Goal: Task Accomplishment & Management: Complete application form

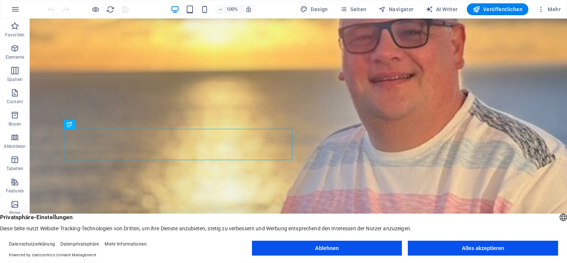
click at [447, 249] on button "Alles akzeptieren" at bounding box center [483, 247] width 150 height 15
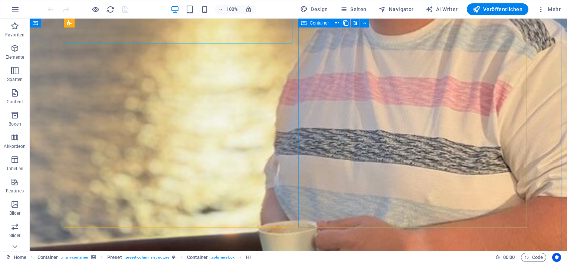
scroll to position [187, 0]
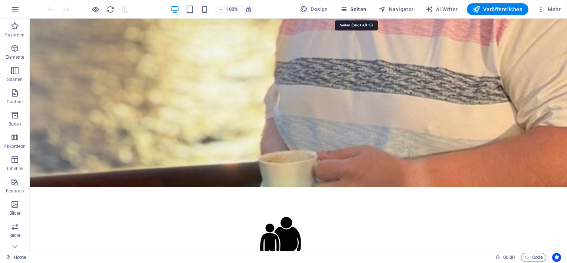
click at [362, 7] on span "Seiten" at bounding box center [353, 9] width 27 height 7
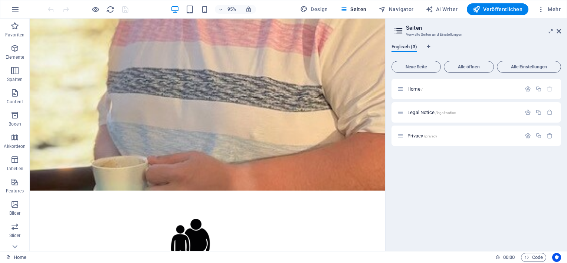
click at [410, 48] on span "Englisch (3)" at bounding box center [404, 47] width 26 height 10
click at [408, 65] on span "Neue Seite" at bounding box center [416, 67] width 43 height 4
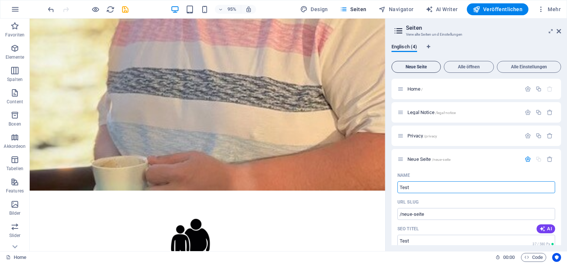
type input "Test"
type input "/test"
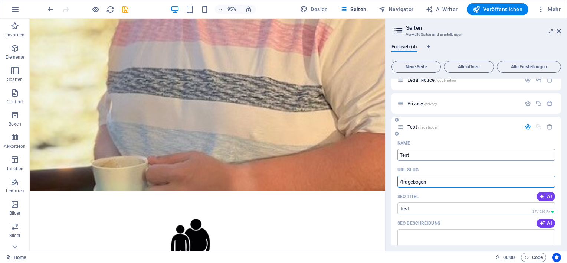
scroll to position [33, 0]
type input "/fragebogen"
click at [439, 208] on input "SEO Titel" at bounding box center [476, 208] width 158 height 12
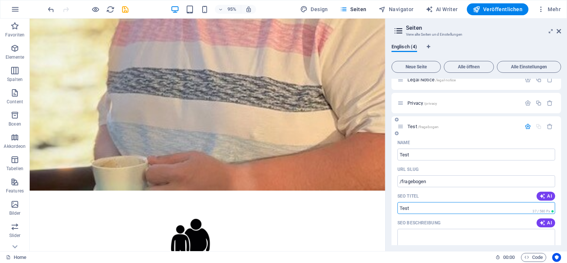
click at [439, 208] on input "SEO Titel" at bounding box center [476, 208] width 158 height 12
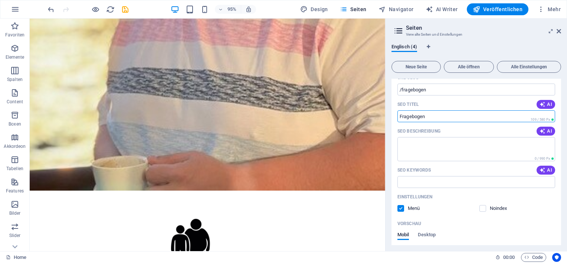
scroll to position [134, 0]
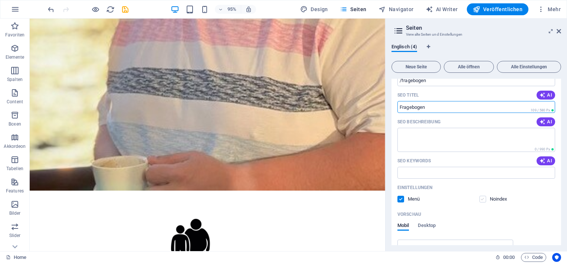
type input "Fragebogen"
click at [480, 200] on label at bounding box center [482, 199] width 7 height 7
click at [0, 0] on input "checkbox" at bounding box center [0, 0] width 0 height 0
click at [399, 199] on label at bounding box center [400, 199] width 7 height 7
click at [0, 0] on input "checkbox" at bounding box center [0, 0] width 0 height 0
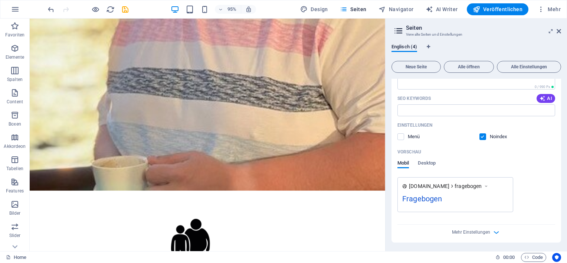
scroll to position [196, 0]
click at [469, 232] on span "Mehr Einstellungen" at bounding box center [471, 231] width 38 height 5
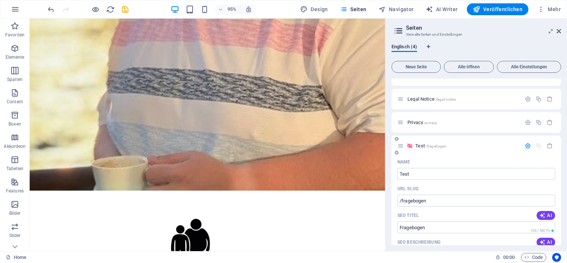
scroll to position [0, 0]
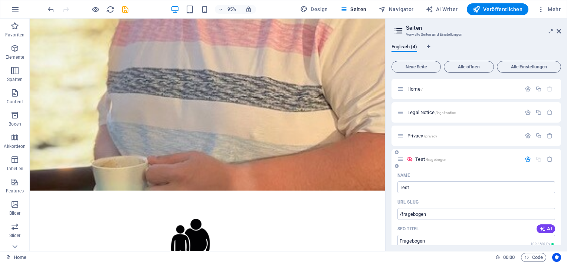
click at [457, 162] on div "Test /fragebogen" at bounding box center [459, 159] width 124 height 9
click at [488, 165] on div "Test /fragebogen" at bounding box center [476, 159] width 170 height 20
click at [525, 160] on icon "button" at bounding box center [528, 159] width 6 height 6
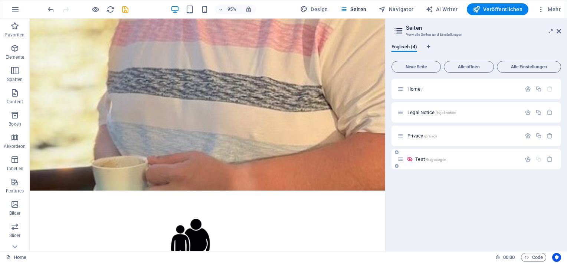
click at [479, 162] on div "Test /fragebogen" at bounding box center [459, 159] width 124 height 9
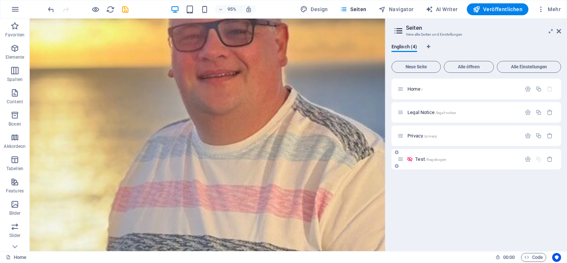
click at [417, 160] on span "Test /fragebogen" at bounding box center [430, 159] width 31 height 6
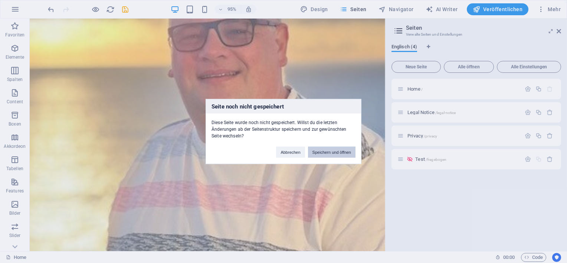
click at [326, 154] on button "Speichern und öffnen" at bounding box center [331, 152] width 47 height 11
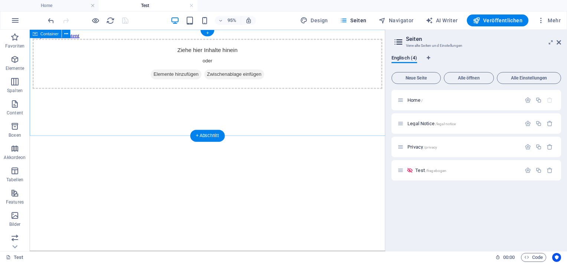
click at [185, 82] on span "Elemente hinzufügen" at bounding box center [183, 77] width 53 height 10
click at [179, 90] on div "Ziehe hier Inhalte hinein oder Elemente hinzufügen Zwischenablage einfügen" at bounding box center [217, 65] width 368 height 53
click at [180, 82] on span "Elemente hinzufügen" at bounding box center [183, 77] width 53 height 10
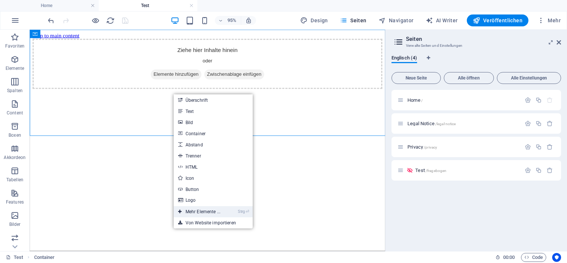
click at [211, 209] on link "Strg ⏎ Mehr Elemente ..." at bounding box center [199, 211] width 51 height 11
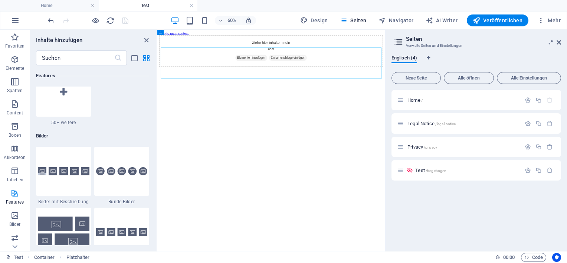
scroll to position [3701, 0]
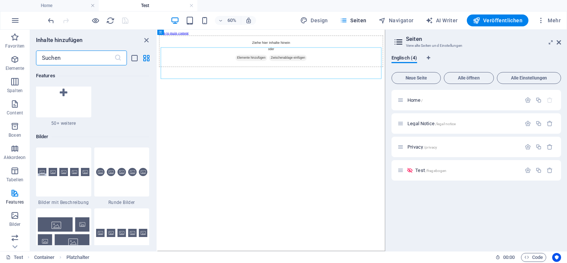
click at [65, 55] on input "text" at bounding box center [75, 57] width 78 height 15
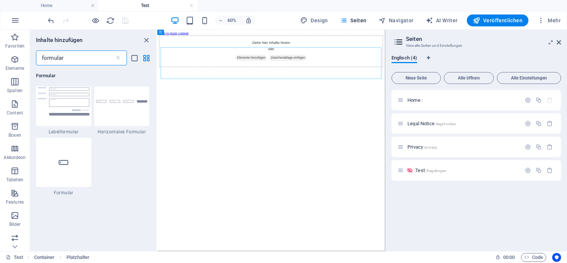
scroll to position [138, 0]
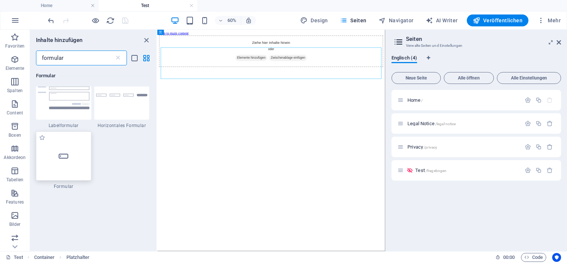
type input "formular"
click at [56, 151] on div at bounding box center [63, 155] width 55 height 49
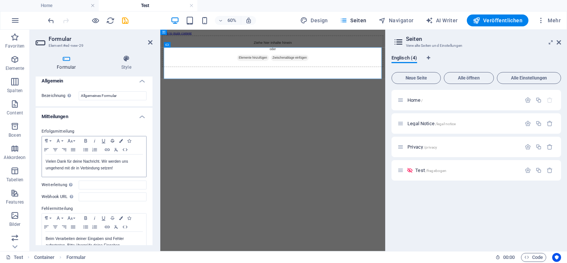
scroll to position [0, 0]
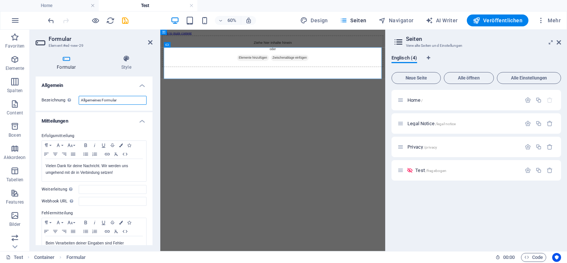
click at [98, 101] on input "Allgemeines Formular" at bounding box center [113, 100] width 68 height 9
click at [123, 96] on input "Allgemeines Formular" at bounding box center [113, 100] width 68 height 9
type input "Fragebogen"
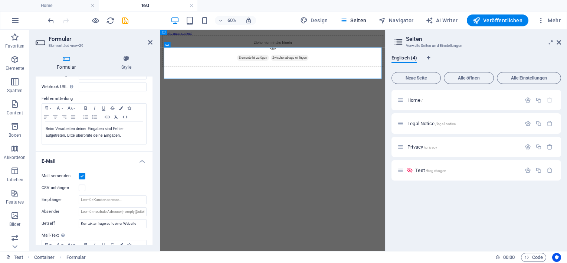
scroll to position [128, 0]
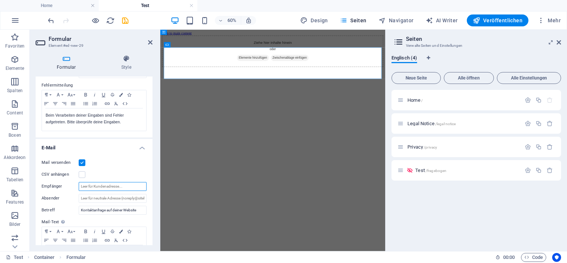
click at [95, 187] on input "Empfänger" at bounding box center [113, 186] width 68 height 9
type input "[EMAIL_ADDRESS][DOMAIN_NAME]"
type input "Bewerbungsformular"
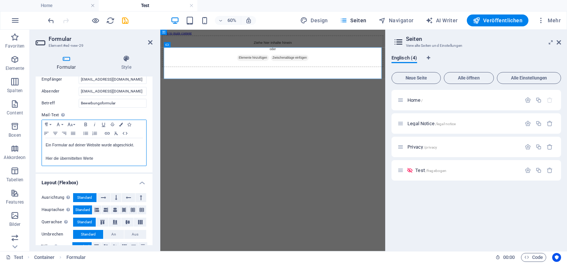
scroll to position [246, 0]
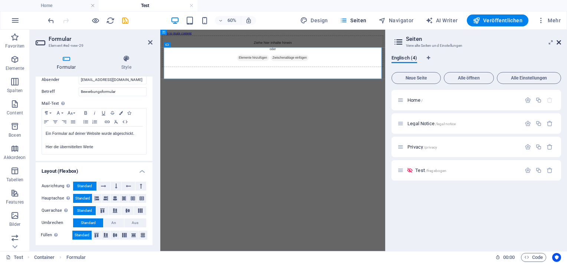
click at [558, 42] on icon at bounding box center [559, 42] width 4 height 6
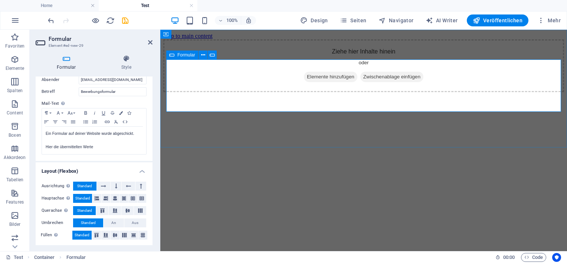
click at [184, 56] on span "Formular" at bounding box center [186, 55] width 18 height 4
click at [203, 55] on icon at bounding box center [203, 55] width 4 height 8
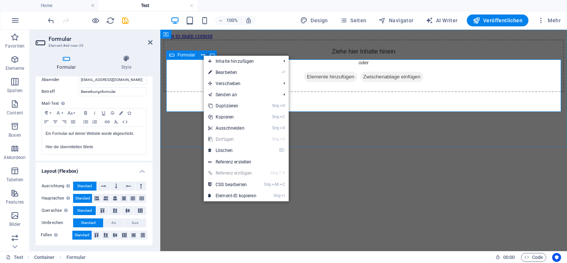
click at [186, 65] on div "Ziehe hier Inhalte hinein oder Elemente hinzufügen Zwischenablage einfügen" at bounding box center [363, 65] width 401 height 53
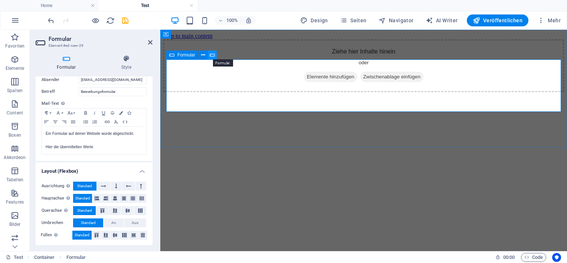
click at [211, 55] on icon at bounding box center [212, 55] width 5 height 8
click at [128, 62] on icon at bounding box center [126, 58] width 52 height 7
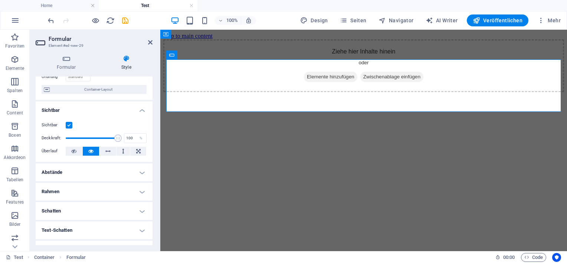
scroll to position [0, 0]
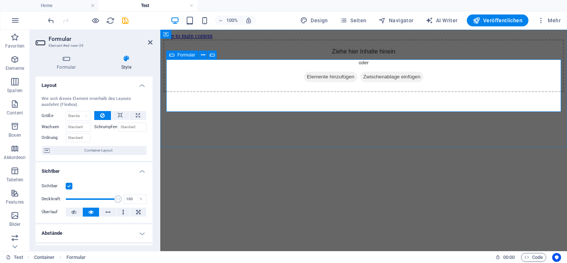
click at [331, 82] on span "Elemente hinzufügen" at bounding box center [330, 77] width 53 height 10
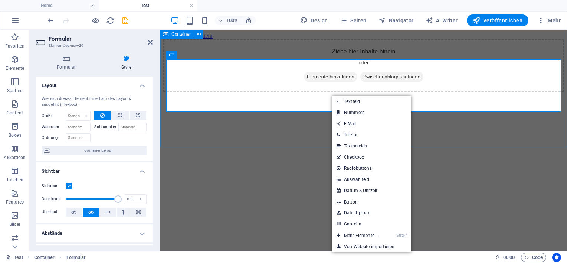
click at [266, 92] on div "Ziehe hier Inhalte hinein oder Elemente hinzufügen Zwischenablage einfügen" at bounding box center [363, 65] width 401 height 53
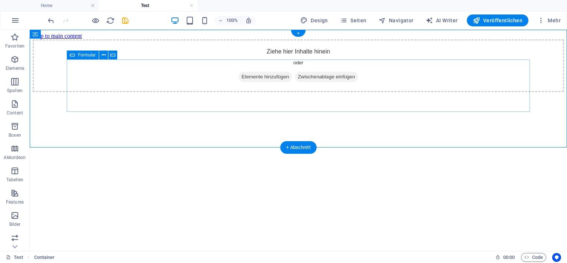
click at [341, 82] on span "Zwischenablage einfügen" at bounding box center [326, 77] width 63 height 10
click at [313, 82] on span "Zwischenablage einfügen" at bounding box center [326, 77] width 63 height 10
click at [171, 79] on div "Ziehe hier Inhalte hinein oder Elemente hinzufügen Zwischenablage einfügen" at bounding box center [298, 65] width 531 height 53
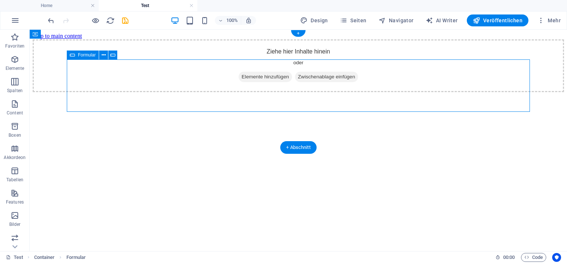
click at [304, 82] on span "Zwischenablage einfügen" at bounding box center [326, 77] width 63 height 10
click at [272, 82] on span "Elemente hinzufügen" at bounding box center [265, 77] width 53 height 10
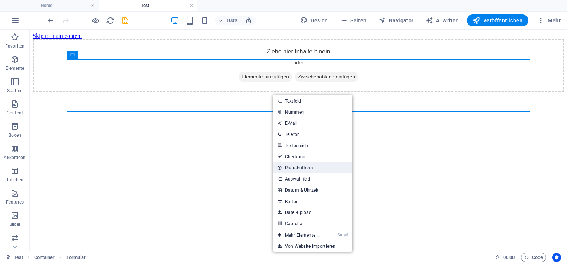
click at [297, 169] on link "Radiobuttons" at bounding box center [312, 167] width 79 height 11
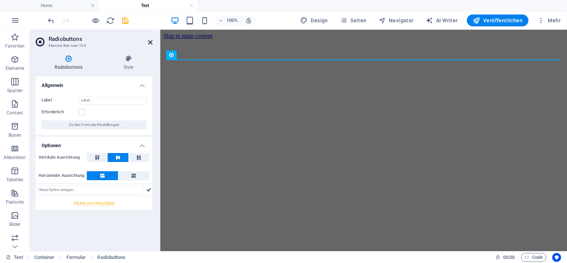
click at [150, 44] on icon at bounding box center [150, 42] width 4 height 6
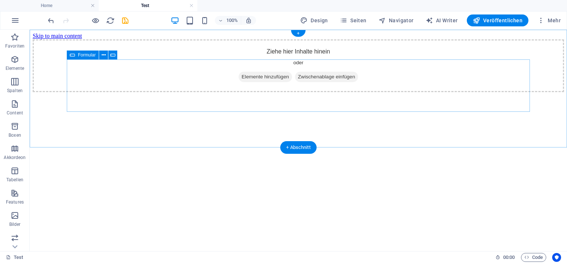
click at [269, 82] on span "Elemente hinzufügen" at bounding box center [265, 77] width 53 height 10
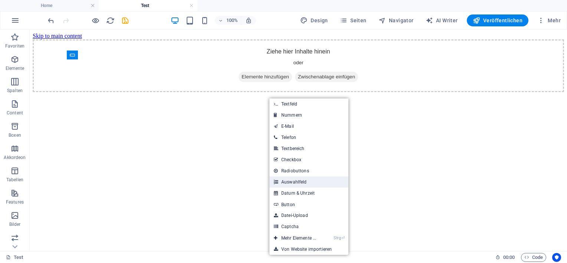
click at [291, 181] on link "Auswahlfeld" at bounding box center [308, 181] width 79 height 11
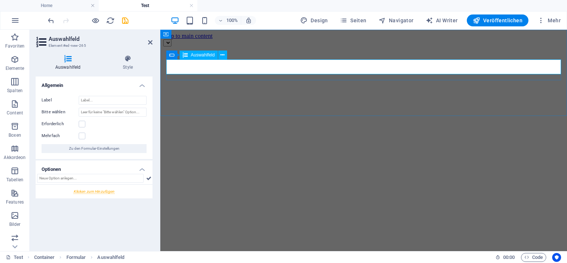
click at [184, 46] on div at bounding box center [363, 42] width 401 height 7
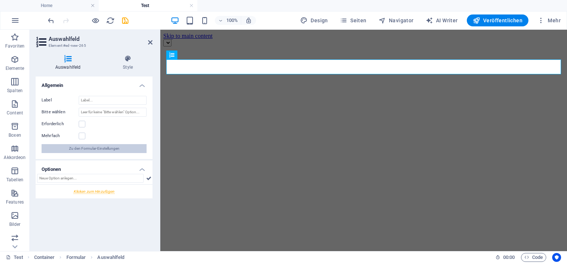
click at [87, 147] on span "Zu den Formular-Einstellungen" at bounding box center [94, 148] width 50 height 9
